Goal: Information Seeking & Learning: Learn about a topic

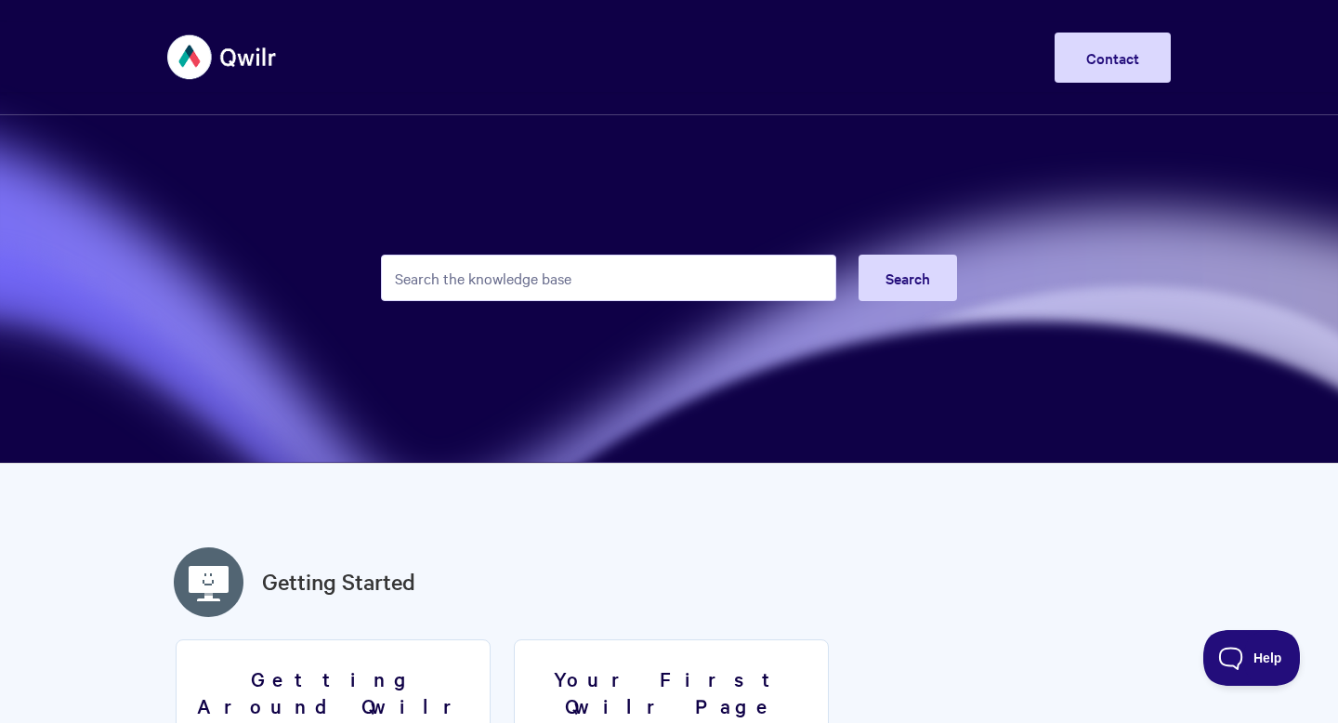
click at [381, 273] on input "Search the knowledge base" at bounding box center [608, 278] width 455 height 46
type input "analytics"
click at [858, 255] on button "Search" at bounding box center [907, 278] width 98 height 46
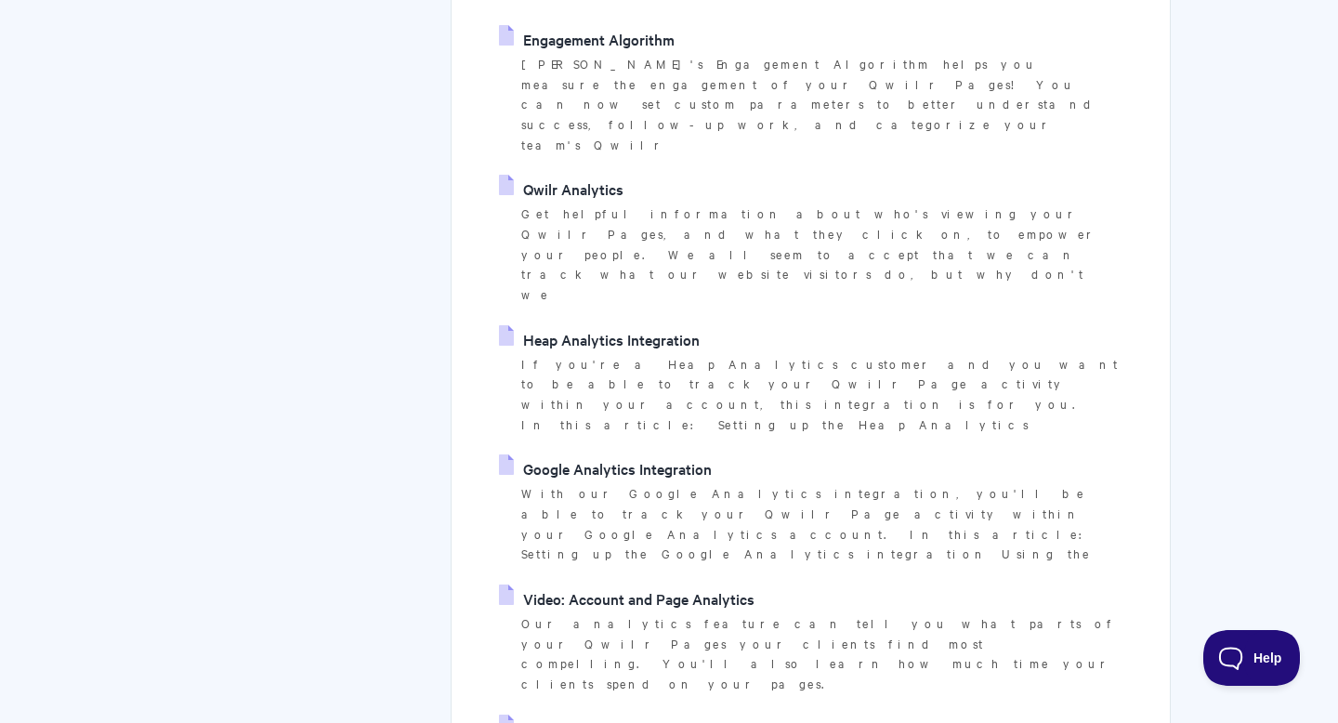
scroll to position [405, 0]
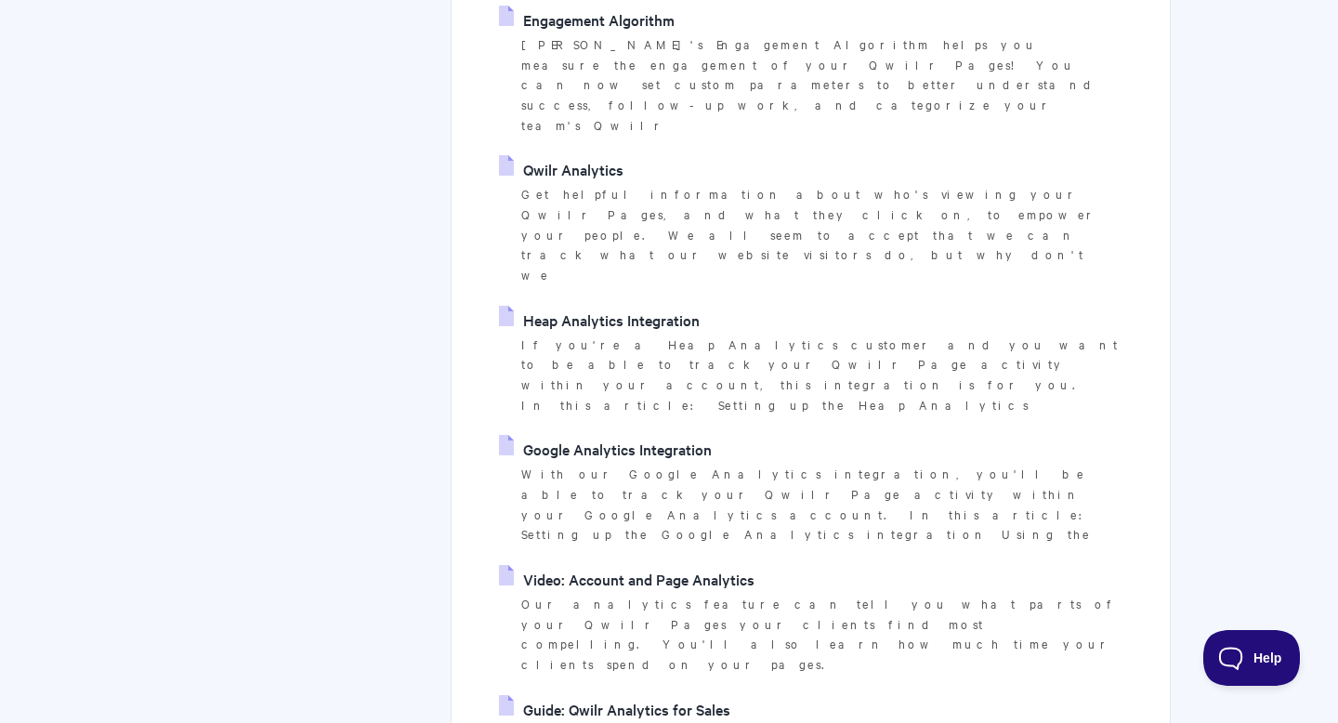
click at [499, 183] on link "Qwilr Analytics" at bounding box center [561, 169] width 125 height 28
